Goal: Information Seeking & Learning: Learn about a topic

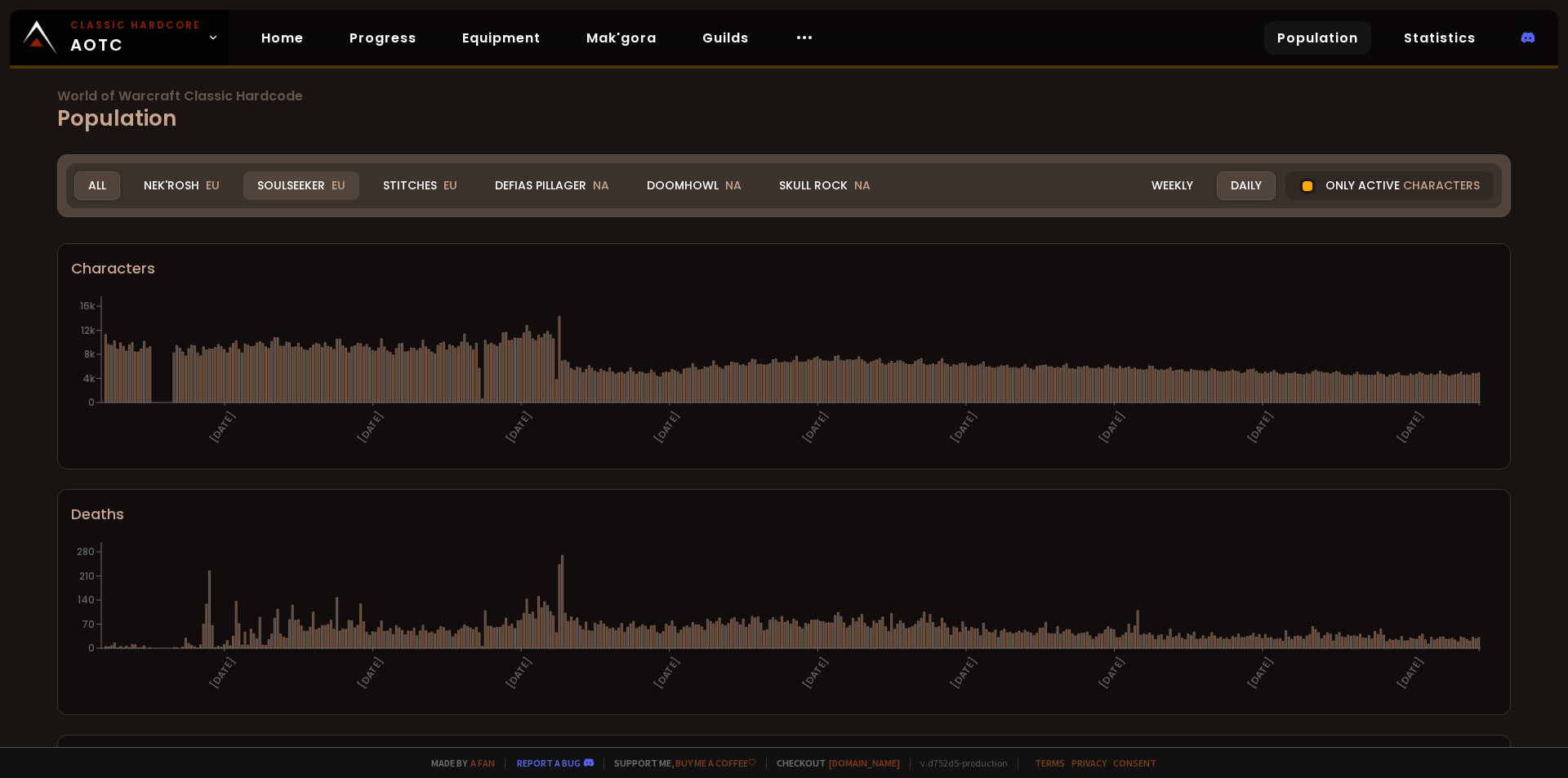
drag, startPoint x: 212, startPoint y: 187, endPoint x: 268, endPoint y: 190, distance: 56.1
click at [212, 187] on span "EU" at bounding box center [213, 185] width 14 height 17
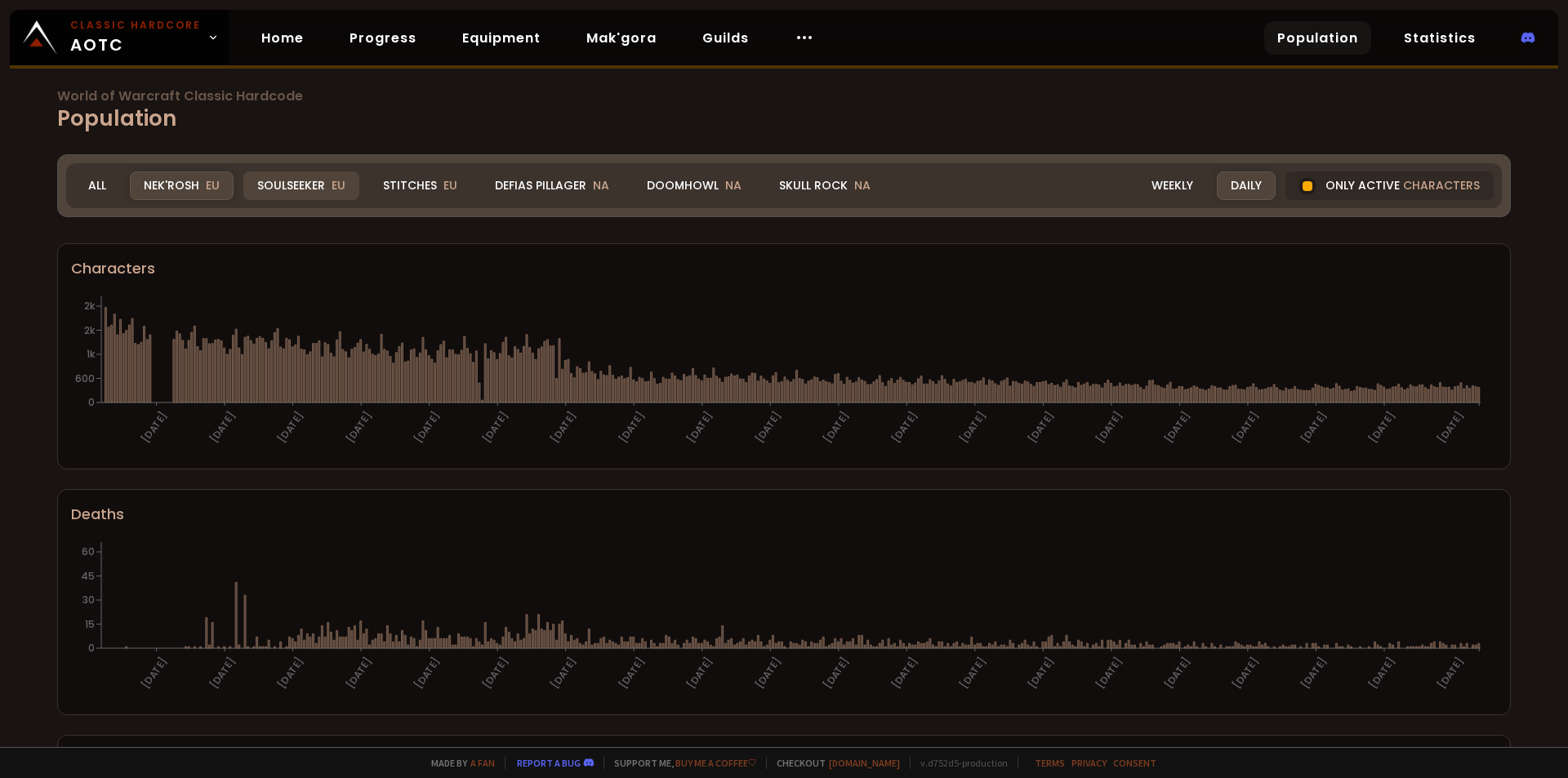
click at [278, 190] on div "Soulseeker EU" at bounding box center [302, 185] width 116 height 29
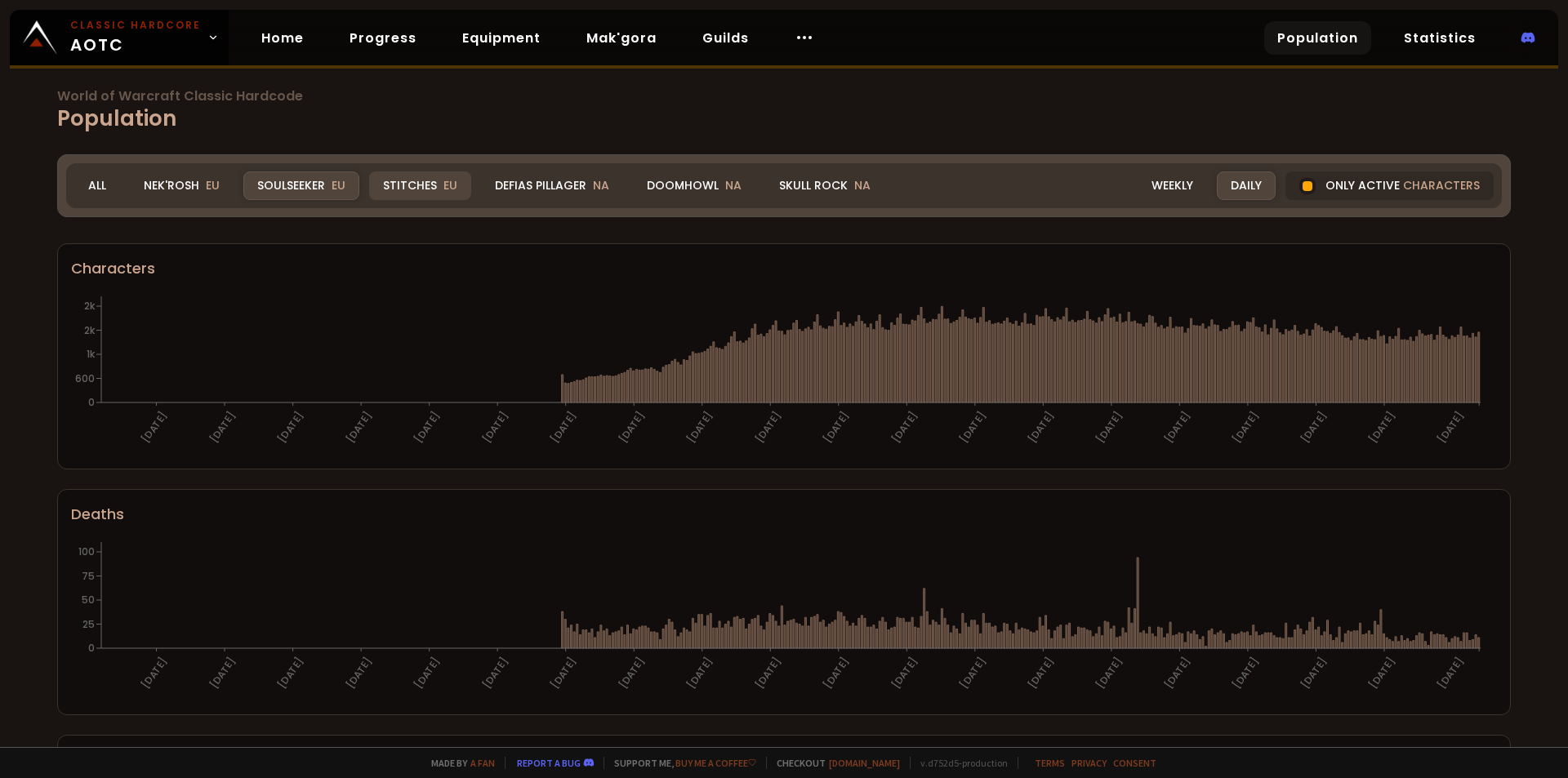
click at [392, 187] on div "Stitches EU" at bounding box center [420, 185] width 103 height 29
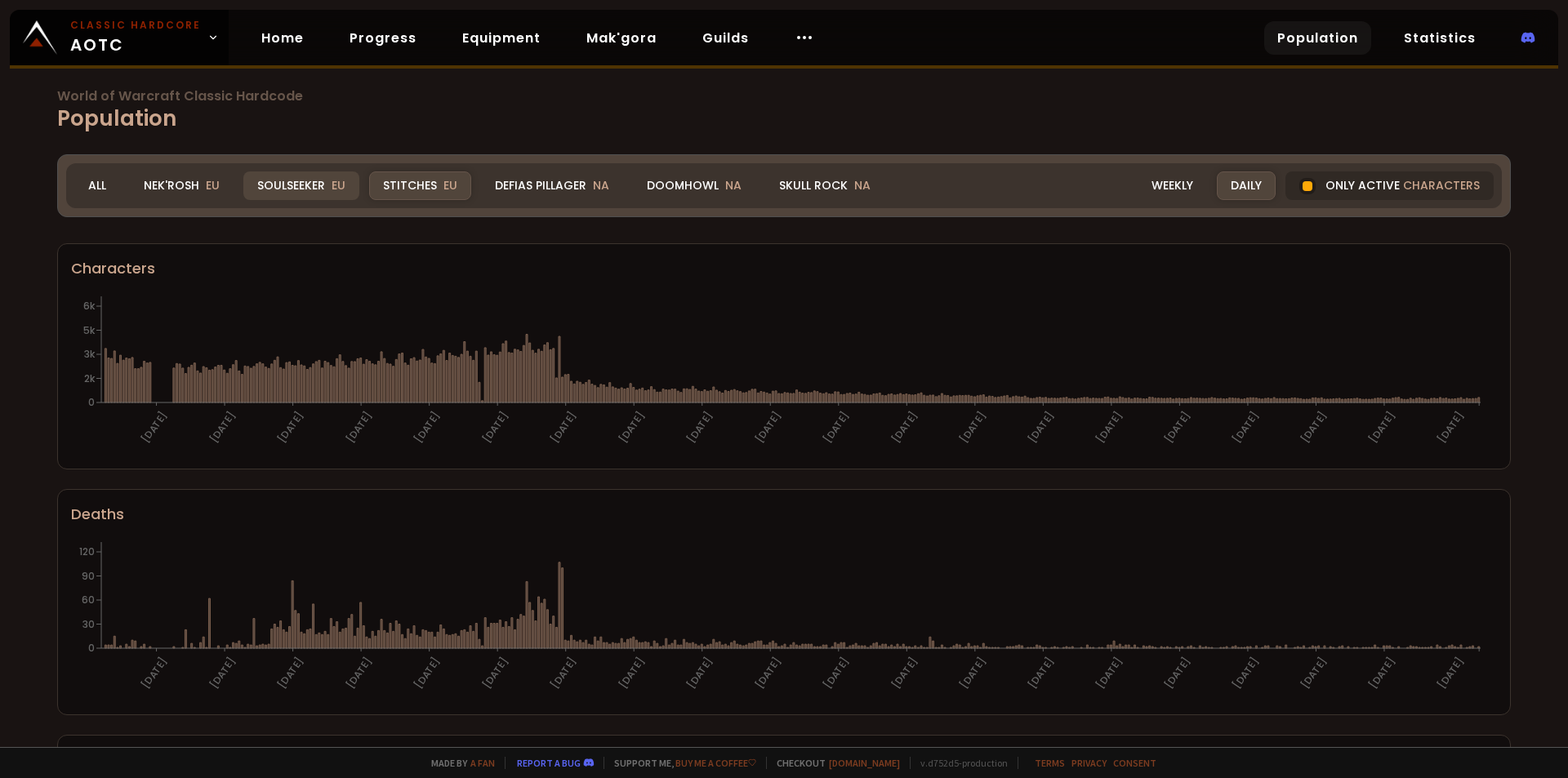
click at [293, 192] on div "Soulseeker EU" at bounding box center [302, 185] width 116 height 29
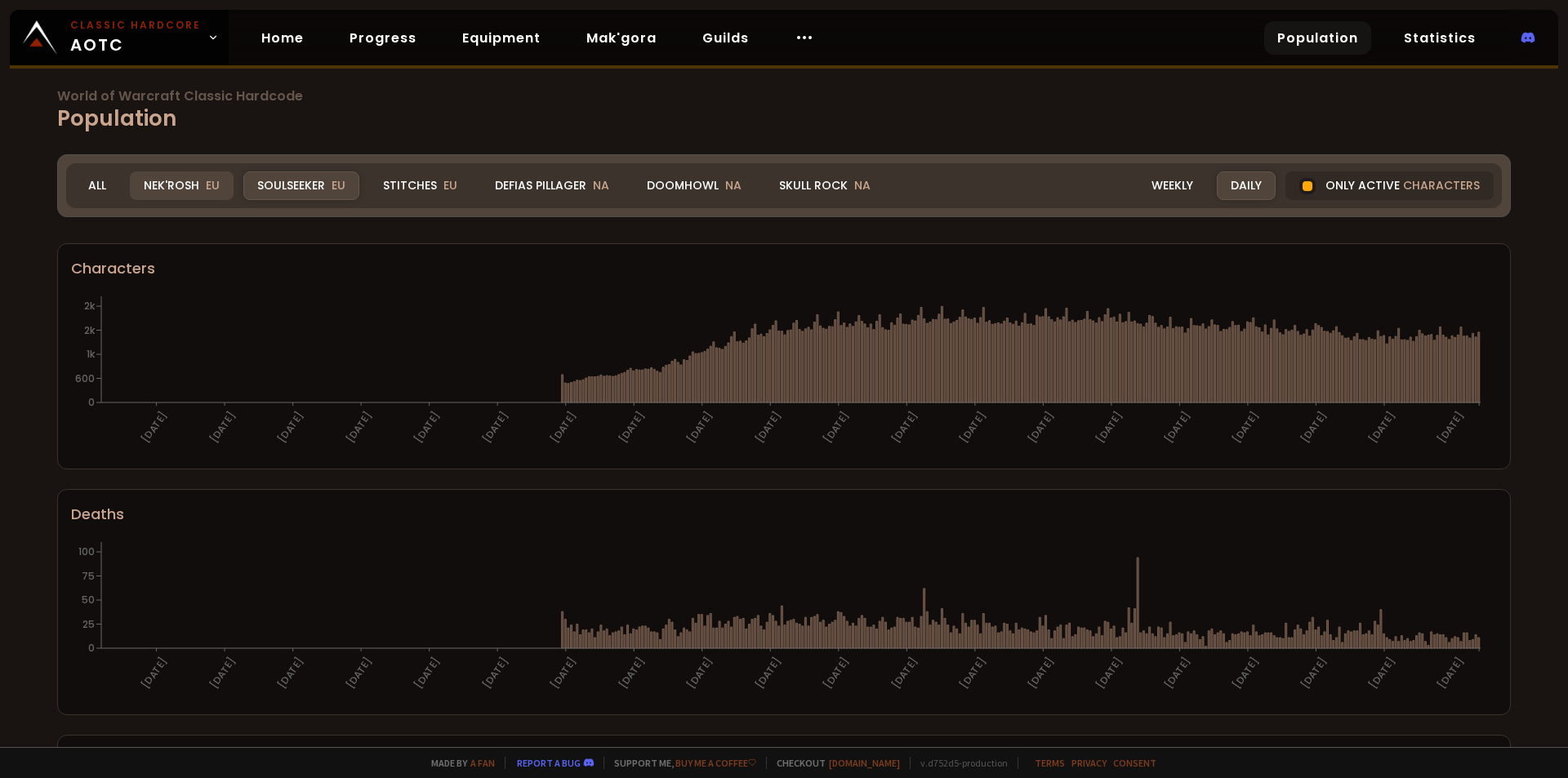
click at [192, 178] on div "Nek'Rosh EU" at bounding box center [181, 185] width 104 height 29
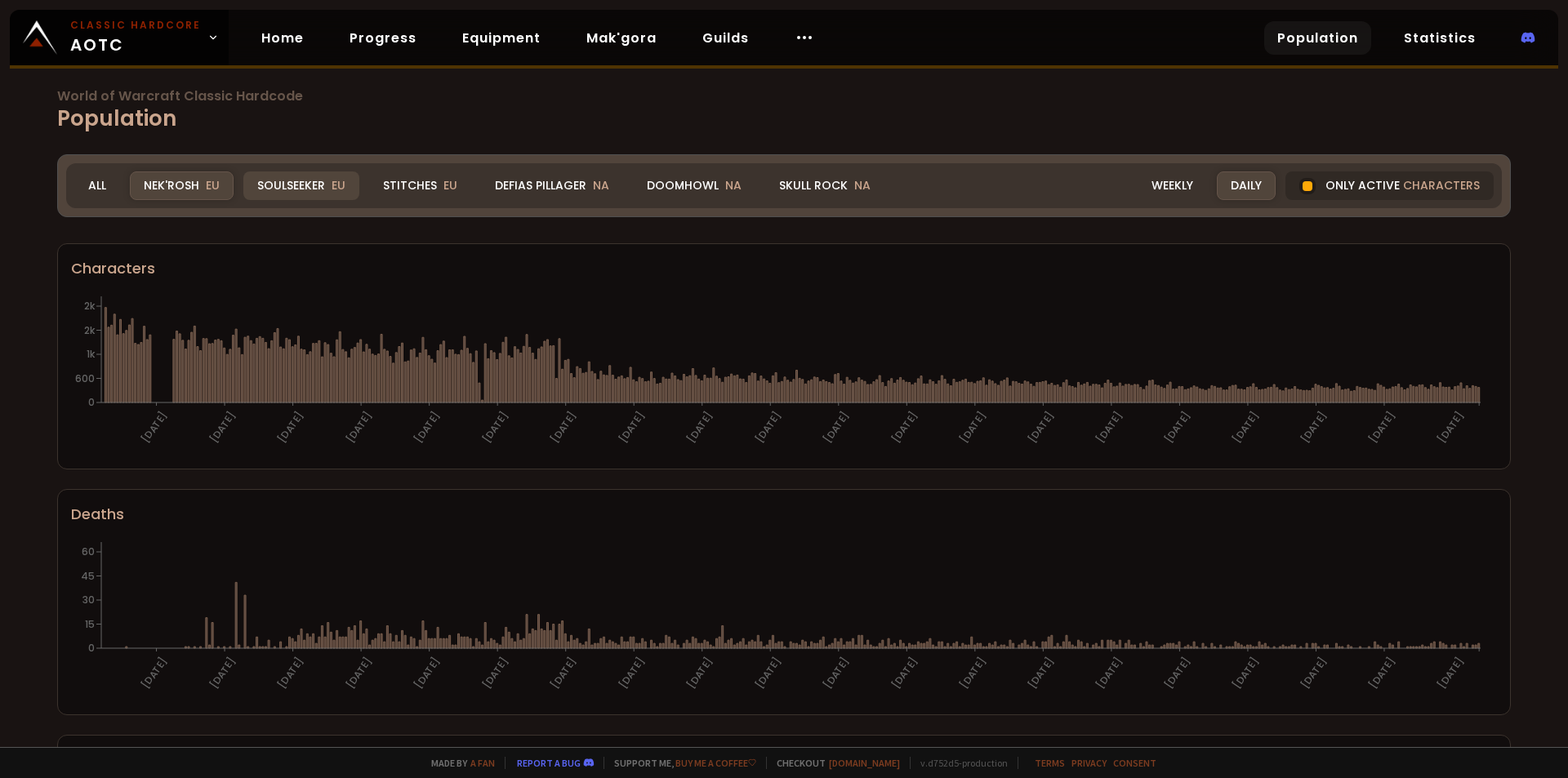
click at [335, 192] on span "EU" at bounding box center [338, 185] width 14 height 17
